Goal: Transaction & Acquisition: Purchase product/service

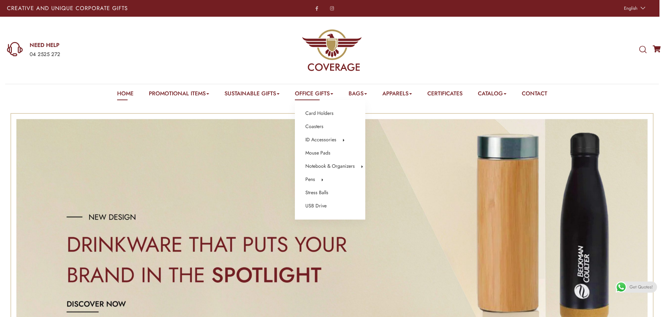
click at [316, 94] on link "Office Gifts" at bounding box center [314, 95] width 38 height 11
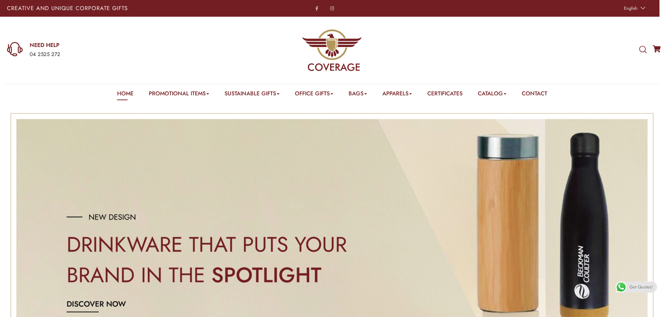
click at [642, 50] on icon at bounding box center [642, 50] width 7 height 8
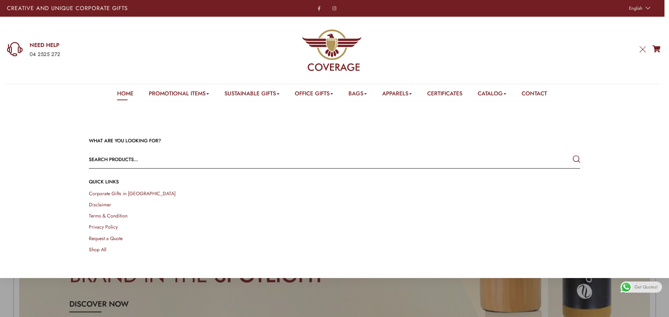
click at [176, 162] on input "text" at bounding box center [285, 159] width 393 height 17
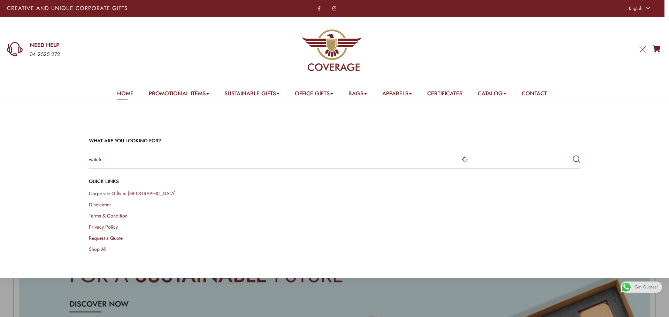
type input "watch"
click at [573, 153] on button "submit" at bounding box center [576, 159] width 7 height 13
